Goal: Task Accomplishment & Management: Manage account settings

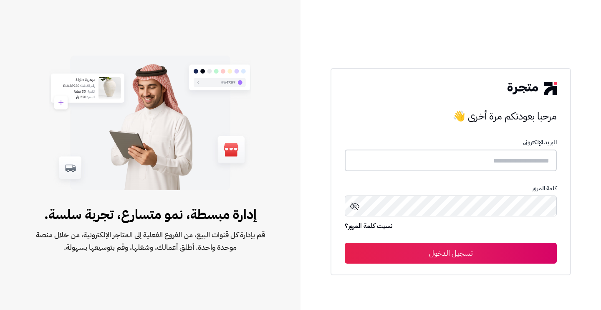
type input "********"
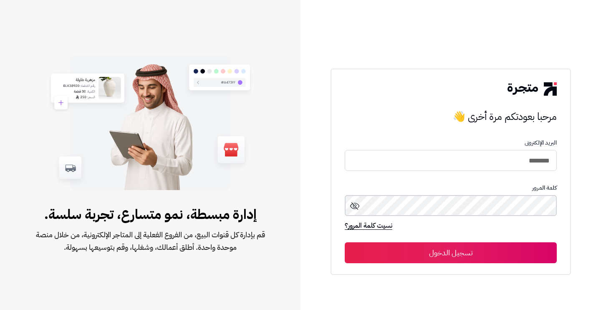
click at [451, 253] on button "تسجيل الدخول" at bounding box center [451, 252] width 212 height 21
drag, startPoint x: 0, startPoint y: 0, endPoint x: 473, endPoint y: 156, distance: 498.3
click at [473, 156] on input "text" at bounding box center [451, 160] width 212 height 21
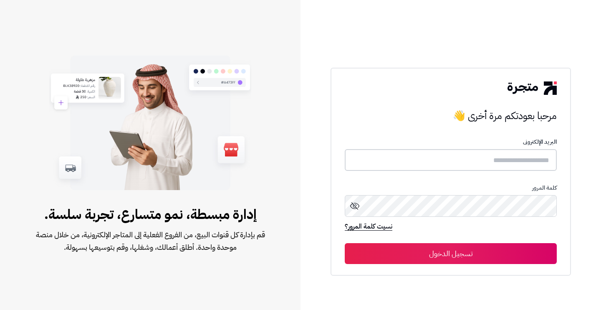
click at [490, 154] on input "text" at bounding box center [451, 160] width 212 height 22
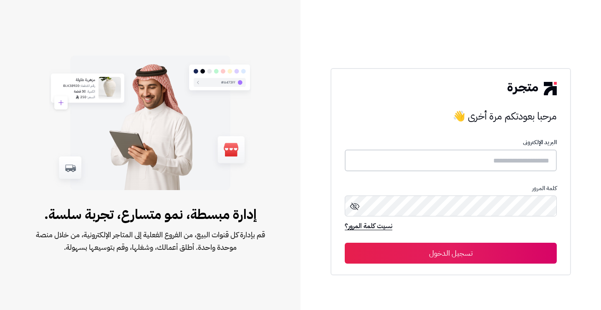
type input "********"
click at [444, 249] on button "تسجيل الدخول" at bounding box center [451, 252] width 212 height 21
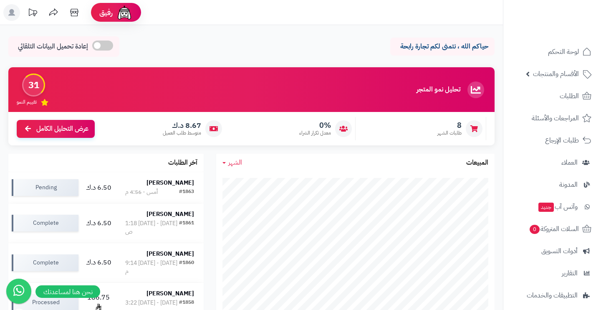
click at [197, 127] on span "8.67 د.ك" at bounding box center [182, 125] width 38 height 9
click at [191, 133] on span "متوسط طلب العميل" at bounding box center [182, 132] width 38 height 7
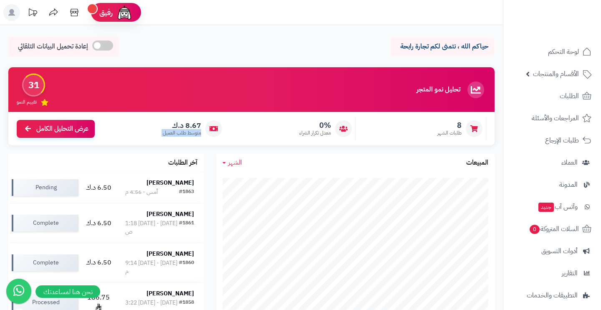
click at [191, 133] on span "متوسط طلب العميل" at bounding box center [182, 132] width 38 height 7
click at [189, 131] on span "متوسط طلب العميل" at bounding box center [182, 132] width 38 height 7
click at [36, 12] on icon at bounding box center [32, 12] width 17 height 17
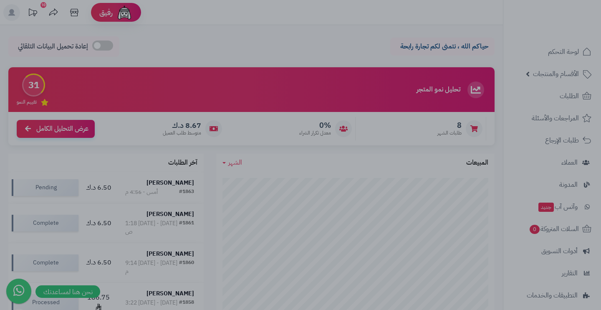
click at [265, 153] on div at bounding box center [300, 155] width 601 height 310
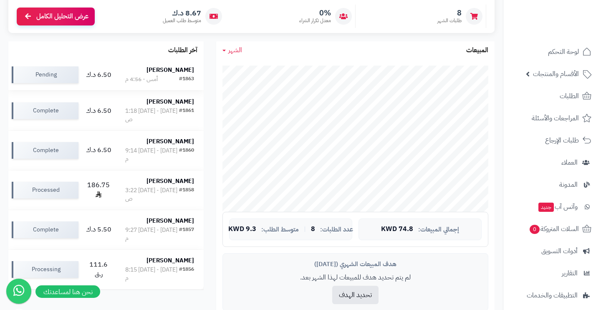
scroll to position [115, 0]
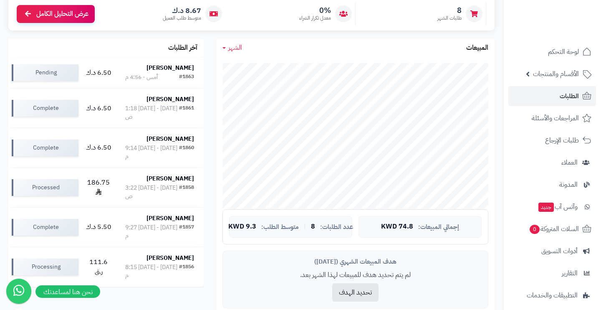
click at [573, 95] on span "الطلبات" at bounding box center [569, 96] width 19 height 12
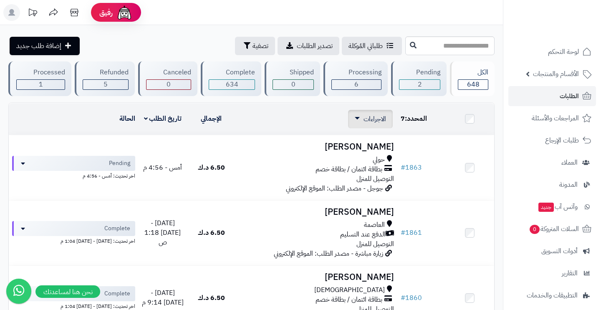
click at [361, 118] on link "الاجراءات" at bounding box center [370, 119] width 31 height 10
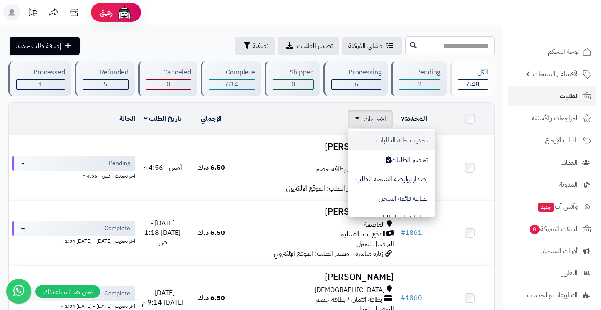
click at [399, 139] on button "تحديث حالة الطلبات" at bounding box center [391, 140] width 87 height 19
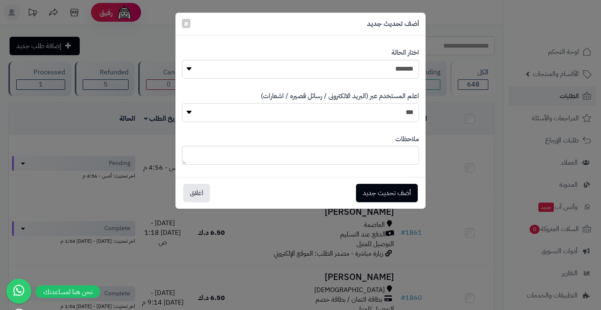
click at [364, 104] on select "*** **" at bounding box center [300, 112] width 237 height 19
select select "*"
click at [384, 187] on button "أضف تحديث جديد" at bounding box center [387, 192] width 62 height 18
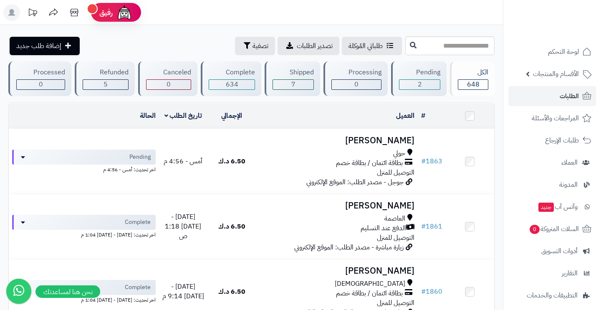
click at [424, 73] on div "Pending" at bounding box center [419, 73] width 41 height 10
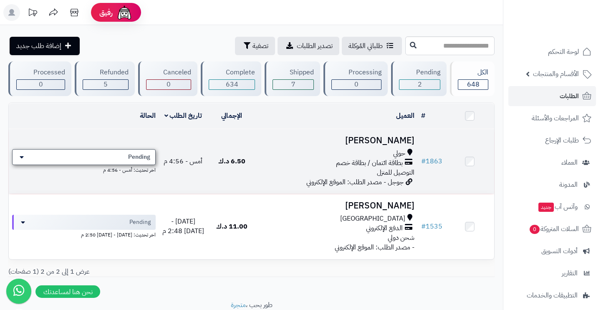
click at [149, 153] on span "Pending" at bounding box center [139, 157] width 22 height 8
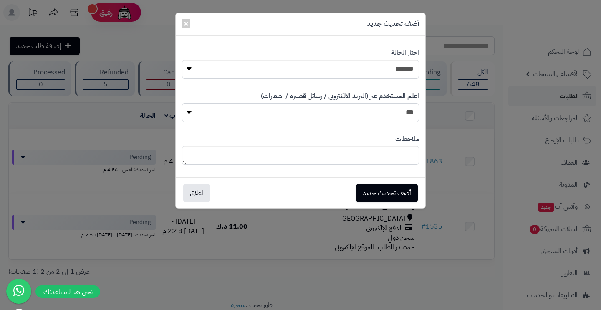
select select "*"
click at [382, 185] on button "أضف تحديث جديد" at bounding box center [387, 192] width 62 height 18
